Goal: Transaction & Acquisition: Purchase product/service

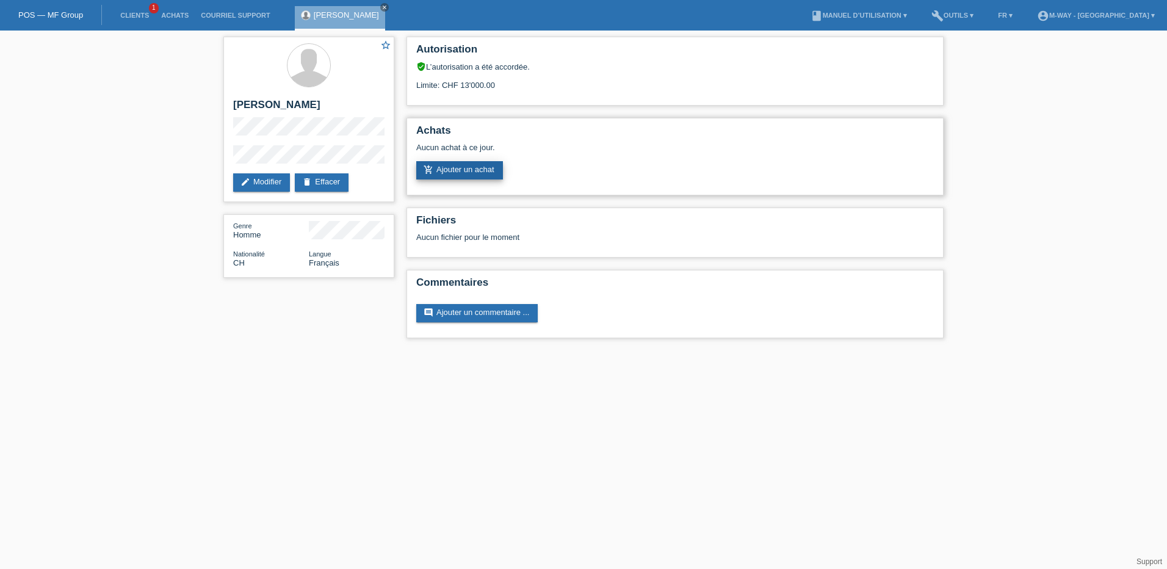
click at [466, 172] on link "add_shopping_cart Ajouter un achat" at bounding box center [459, 170] width 87 height 18
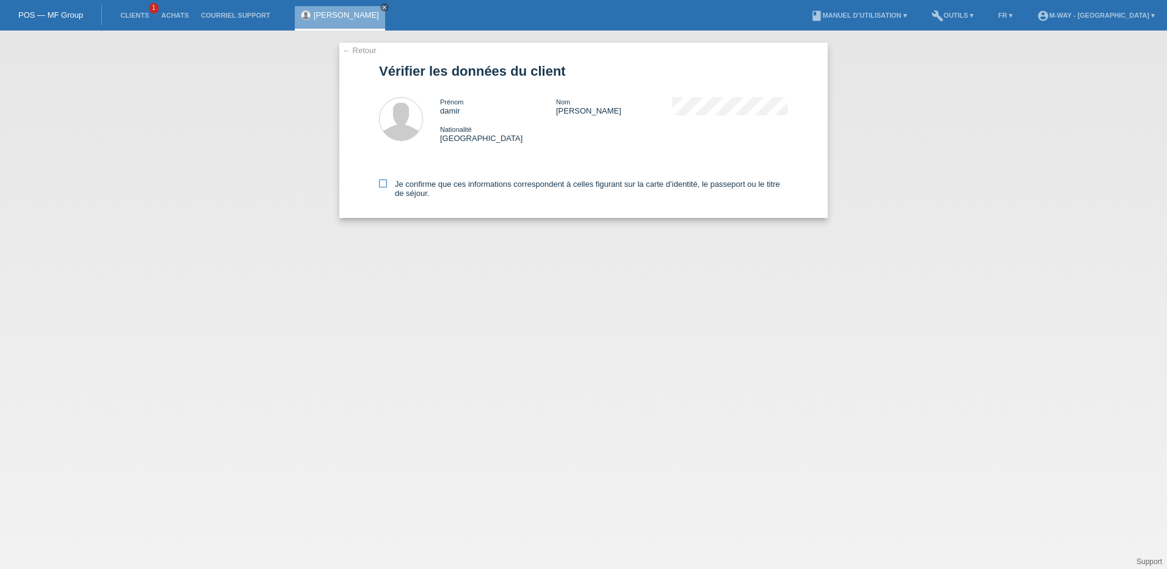
click at [383, 186] on icon at bounding box center [383, 183] width 8 height 8
click at [383, 186] on input "Je confirme que ces informations correspondent à celles figurant sur la carte d…" at bounding box center [383, 183] width 8 height 8
checkbox input "true"
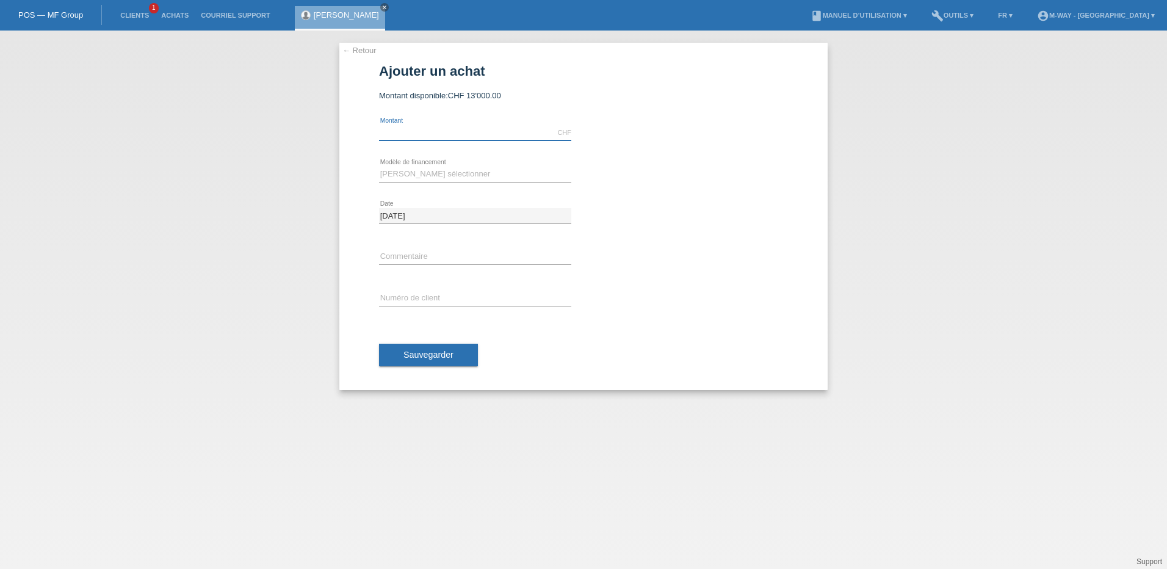
click at [415, 139] on input "text" at bounding box center [475, 132] width 192 height 15
type input "3000.00"
click at [400, 177] on select "Veuillez sélectionner Taux fixes Achat sur facture avec paiement partiel" at bounding box center [475, 174] width 192 height 15
select select "77"
click at [379, 167] on select "Veuillez sélectionner Taux fixes Achat sur facture avec paiement partiel" at bounding box center [475, 174] width 192 height 15
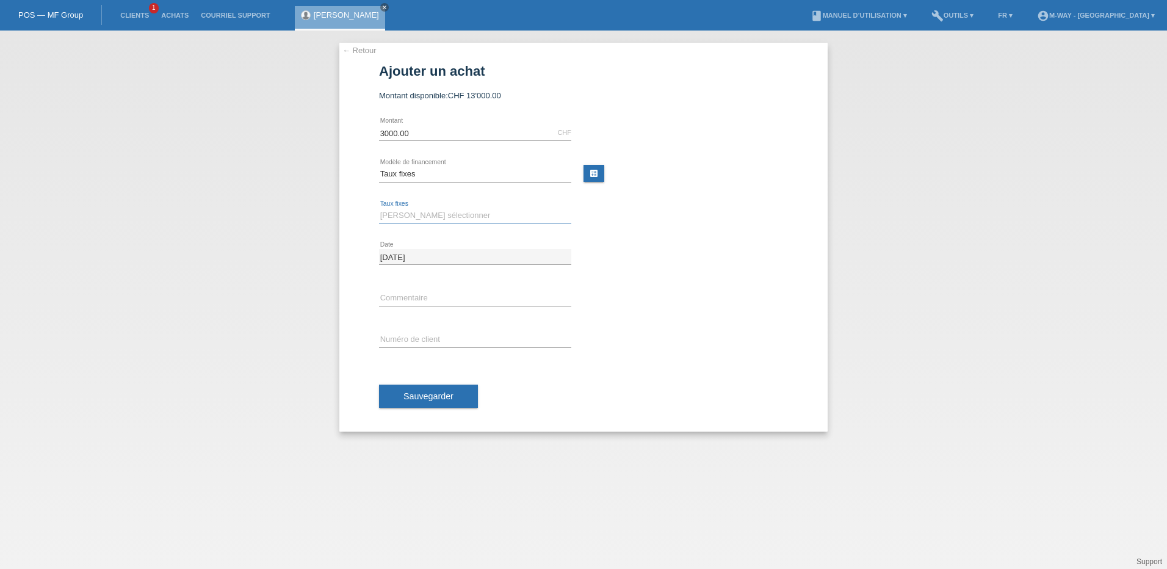
click at [403, 221] on select "Veuillez sélectionner 4 versements 5 versements 6 versements 7 versements 8 ver…" at bounding box center [475, 215] width 192 height 15
select select "202"
click at [379, 208] on select "Veuillez sélectionner 4 versements 5 versements 6 versements 7 versements 8 ver…" at bounding box center [475, 215] width 192 height 15
click at [419, 341] on input "text" at bounding box center [475, 339] width 192 height 15
type input "k032573"
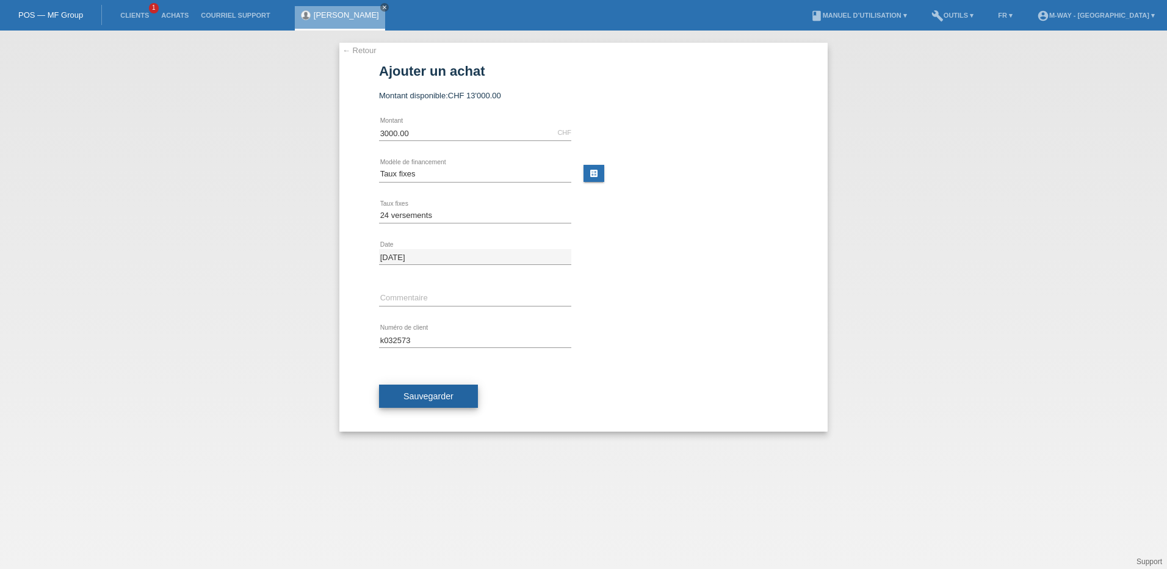
click at [424, 394] on span "Sauvegarder" at bounding box center [429, 396] width 50 height 10
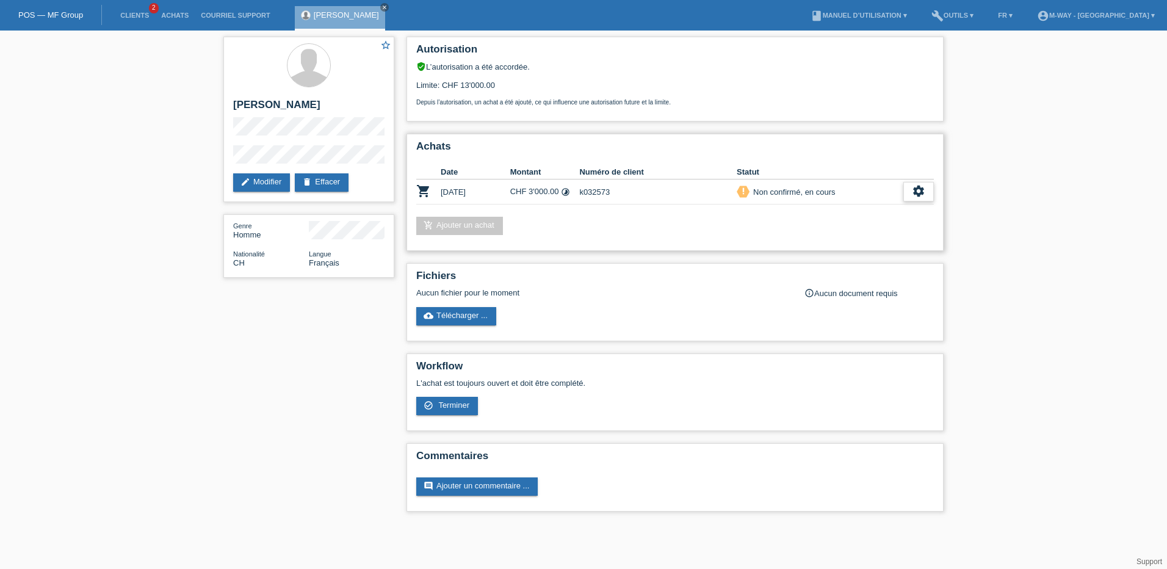
click at [924, 189] on icon "settings" at bounding box center [918, 190] width 13 height 13
click at [842, 246] on span "Terminer" at bounding box center [833, 247] width 35 height 15
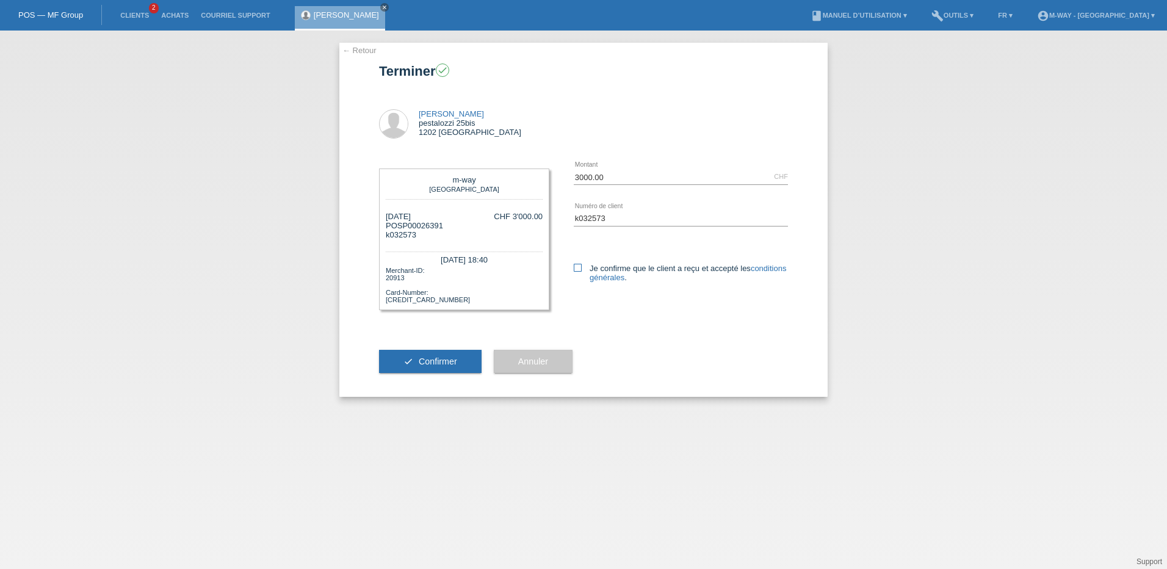
click at [574, 264] on icon at bounding box center [578, 268] width 8 height 8
click at [574, 264] on input "Je confirme que le client a reçu et accepté les conditions générales ." at bounding box center [578, 268] width 8 height 8
checkbox input "true"
click at [453, 358] on span "Confirmer" at bounding box center [438, 362] width 38 height 10
